Goal: Navigation & Orientation: Find specific page/section

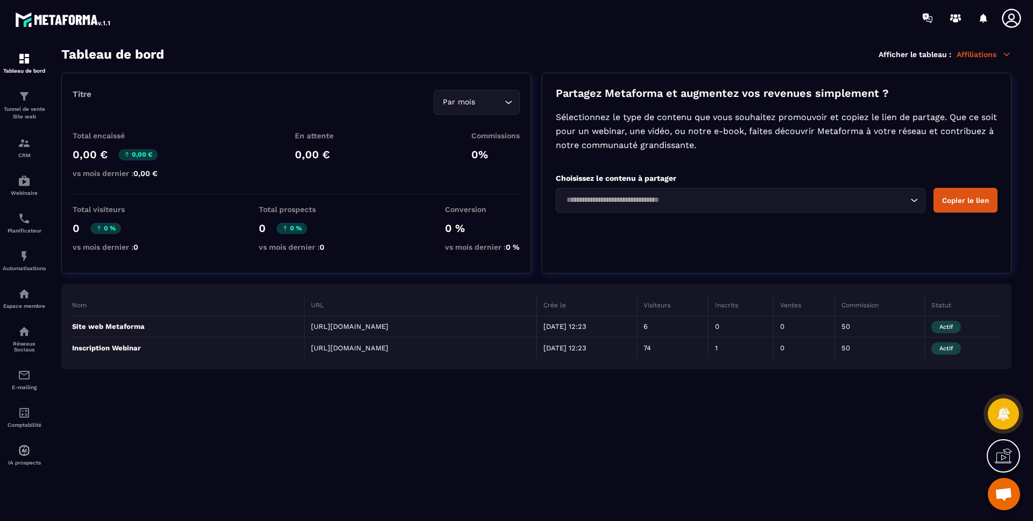
drag, startPoint x: 319, startPoint y: 40, endPoint x: 326, endPoint y: 39, distance: 7.0
click at [319, 39] on section "Tableau de bord Tunnel de vente Site web CRM Webinaire Planificateur Automatisa…" at bounding box center [516, 284] width 1033 height 496
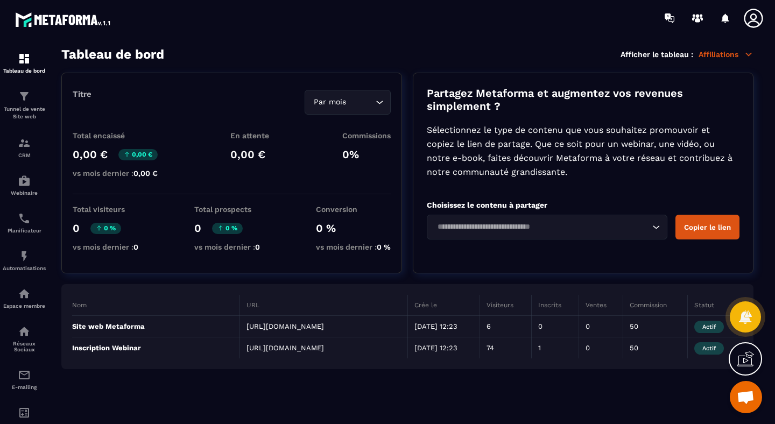
click at [402, 65] on section "Tableau de bord Afficher le tableau : Affiliations Titre Par mois Loading... To…" at bounding box center [407, 236] width 713 height 378
click at [22, 61] on img at bounding box center [24, 58] width 13 height 13
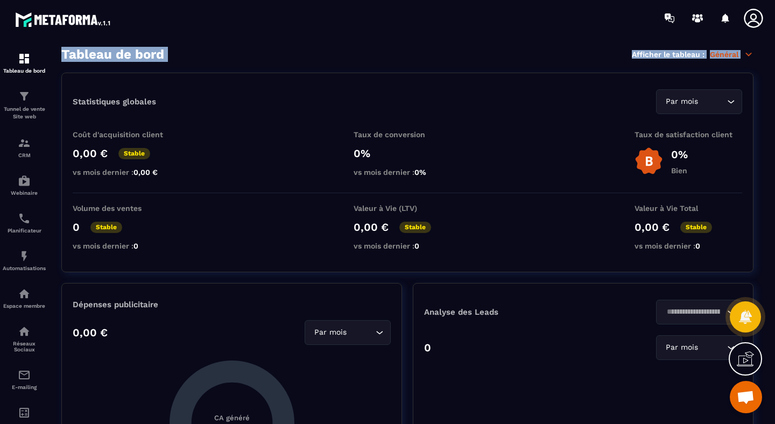
drag, startPoint x: 62, startPoint y: 55, endPoint x: 207, endPoint y: 65, distance: 145.0
click at [207, 65] on section "Tableau de bord Afficher le tableau : Général Statistiques globales Par mois Lo…" at bounding box center [407, 236] width 713 height 378
click at [180, 51] on div "Tableau de bord Afficher le tableau : Général" at bounding box center [407, 54] width 692 height 15
drag, startPoint x: 162, startPoint y: 54, endPoint x: 58, endPoint y: 53, distance: 104.4
click at [58, 53] on section "Tableau de bord Afficher le tableau : Général Statistiques globales Par mois Lo…" at bounding box center [407, 236] width 713 height 378
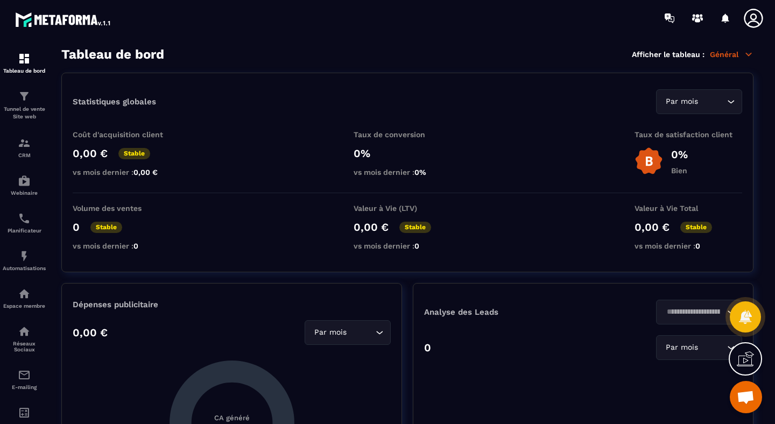
click at [734, 53] on p "Général" at bounding box center [731, 54] width 44 height 10
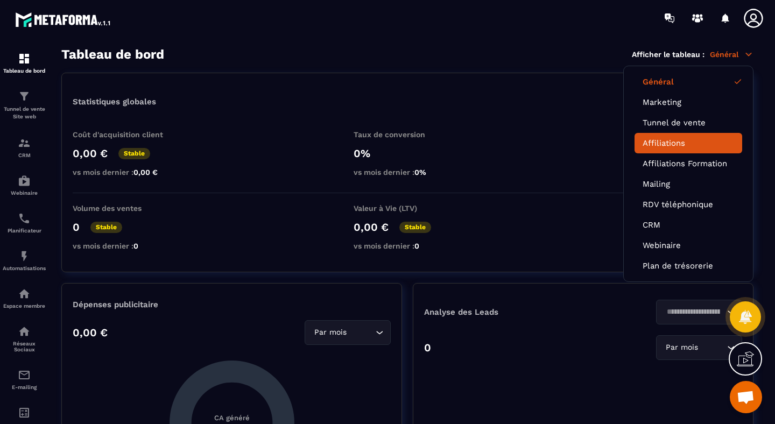
click at [686, 142] on link "Affiliations" at bounding box center [687, 143] width 91 height 10
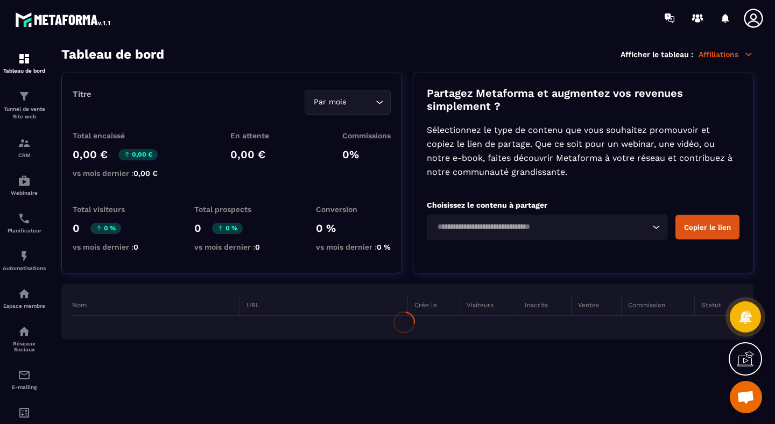
click at [407, 72] on section "Tableau de bord Afficher le tableau : Affiliations Titre Par mois Loading... To…" at bounding box center [407, 236] width 713 height 378
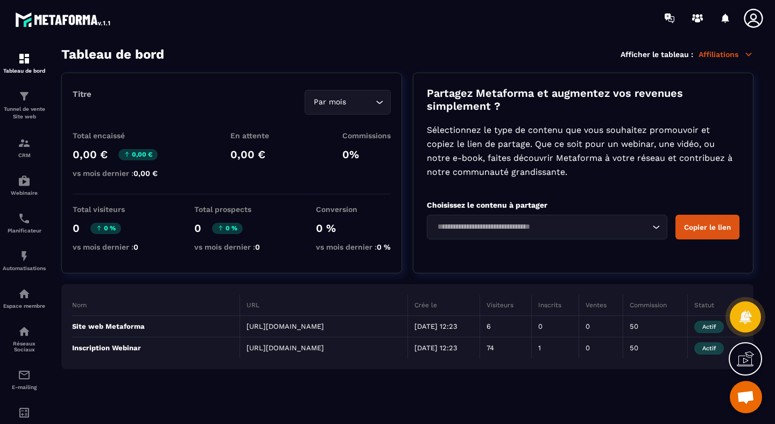
click at [407, 72] on section "Tableau de bord Afficher le tableau : Affiliations Titre Par mois Loading... To…" at bounding box center [407, 236] width 713 height 378
click at [407, 77] on div "Titre Par mois Loading... Total encaissé 0,00 € 0,00 € vs mois dernier : 0,00 €…" at bounding box center [407, 173] width 692 height 201
click at [407, 279] on div "Titre Par mois Loading... Total encaissé 0,00 € 0,00 € vs mois dernier : 0,00 €…" at bounding box center [407, 221] width 692 height 296
